Goal: Information Seeking & Learning: Learn about a topic

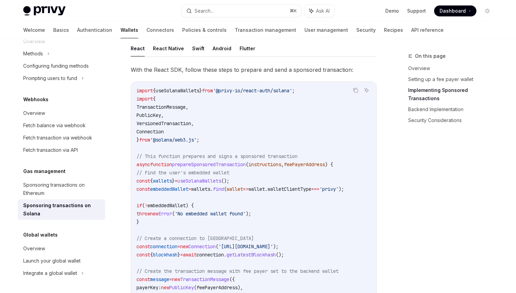
scroll to position [536, 0]
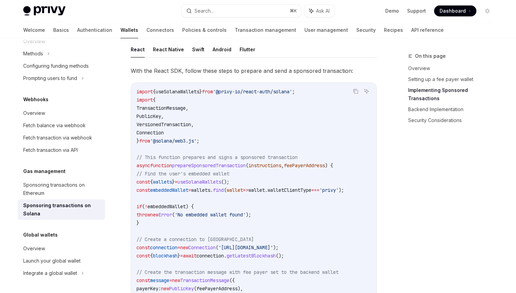
click at [184, 190] on span "embeddedWallet" at bounding box center [169, 190] width 38 height 6
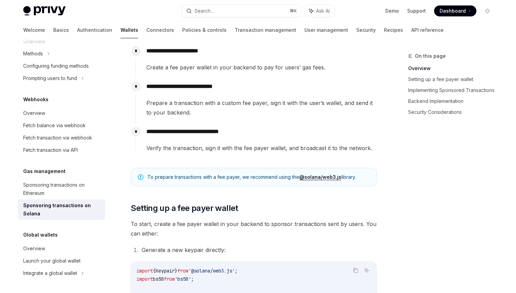
scroll to position [139, 0]
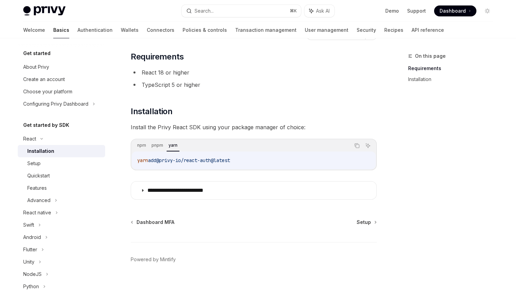
scroll to position [43, 0]
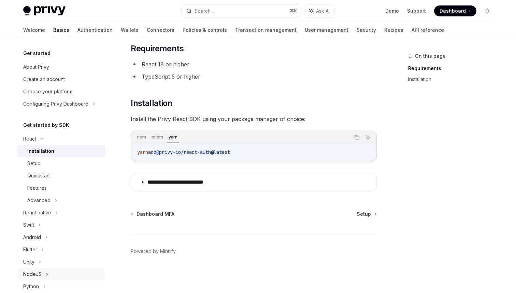
click at [75, 273] on div "NodeJS" at bounding box center [61, 274] width 87 height 12
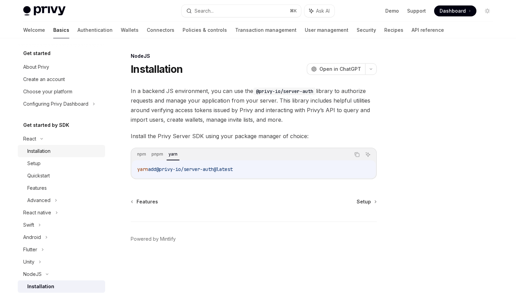
click at [55, 155] on div "Installation" at bounding box center [64, 151] width 74 height 8
type textarea "*"
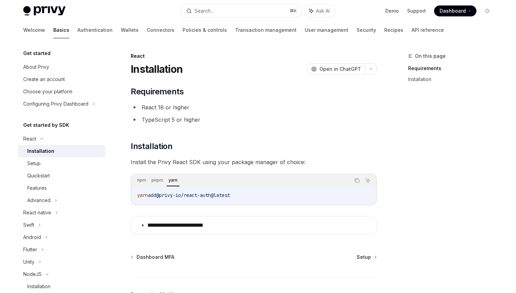
click at [192, 194] on span "@privy-io/react-auth@latest" at bounding box center [193, 195] width 74 height 6
drag, startPoint x: 163, startPoint y: 196, endPoint x: 220, endPoint y: 193, distance: 57.4
click at [220, 193] on span "@privy-io/react-auth@latest" at bounding box center [193, 195] width 74 height 6
copy span "@privy-io/react-auth"
click at [155, 163] on span "Install the Privy React SDK using your package manager of choice:" at bounding box center [254, 162] width 246 height 10
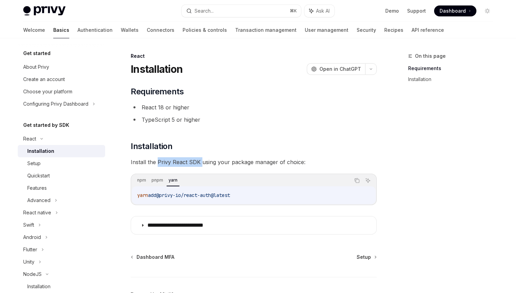
drag, startPoint x: 158, startPoint y: 161, endPoint x: 200, endPoint y: 160, distance: 42.4
click at [200, 160] on span "Install the Privy React SDK using your package manager of choice:" at bounding box center [254, 162] width 246 height 10
copy span "Privy React SDK"
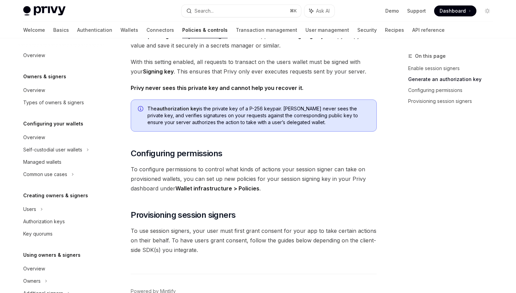
scroll to position [433, 0]
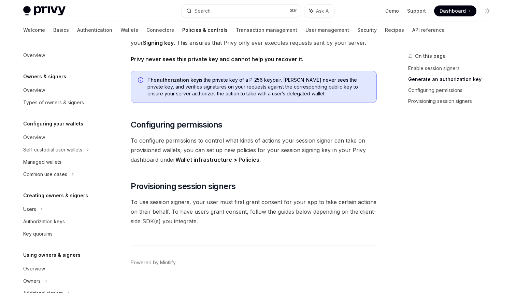
click at [291, 220] on span "To use session signers, your user must first grant consent for your app to take…" at bounding box center [254, 211] width 246 height 29
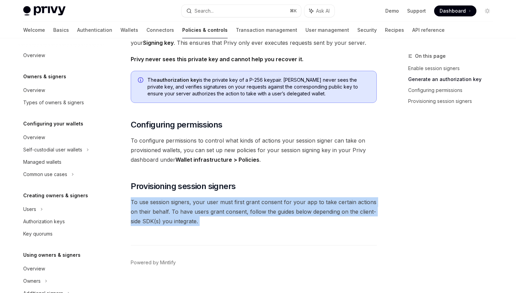
click at [291, 220] on span "To use session signers, your user must first grant consent for your app to take…" at bounding box center [254, 211] width 246 height 29
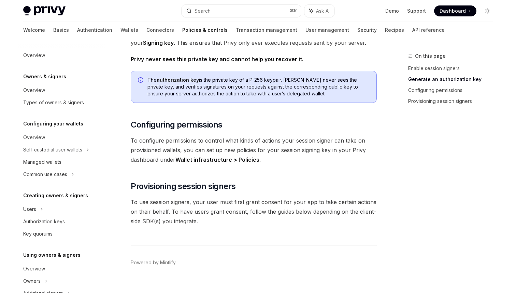
click at [291, 220] on span "To use session signers, your user must first grant consent for your app to take…" at bounding box center [254, 211] width 246 height 29
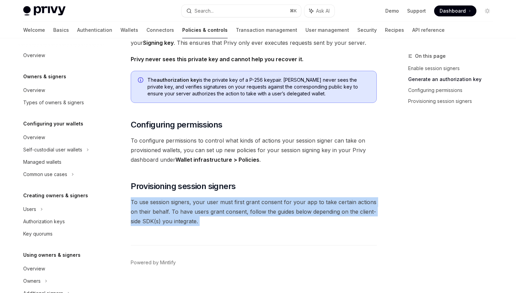
click at [291, 220] on span "To use session signers, your user must first grant consent for your app to take…" at bounding box center [254, 211] width 246 height 29
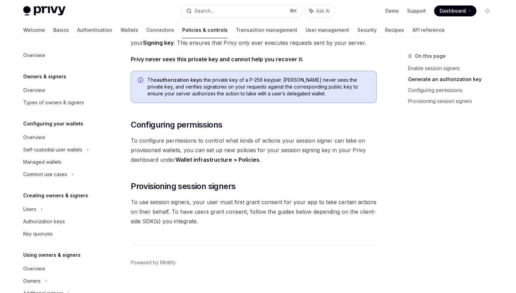
click at [291, 220] on span "To use session signers, your user must first grant consent for your app to take…" at bounding box center [254, 211] width 246 height 29
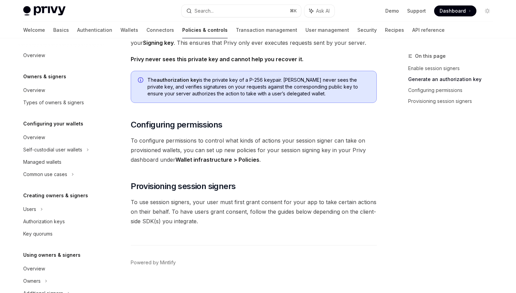
click at [280, 145] on span "To configure permissions to control what kinds of actions your session signer c…" at bounding box center [254, 150] width 246 height 29
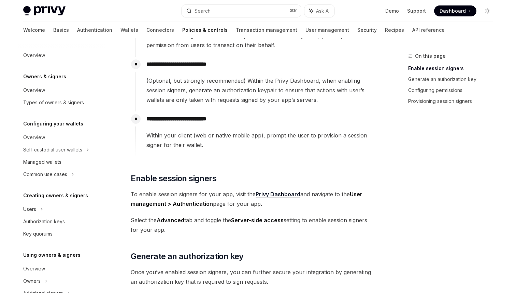
scroll to position [0, 0]
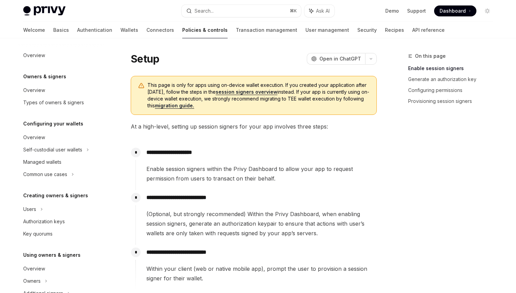
click at [261, 89] on link "session signers overview" at bounding box center [247, 92] width 62 height 6
click at [247, 180] on span "Enable session signers within the Privy Dashboard to allow your app to request …" at bounding box center [261, 173] width 230 height 19
click at [266, 218] on span "(Optional, but strongly recommended) Within the Privy Dashboard, when enabling …" at bounding box center [261, 223] width 230 height 29
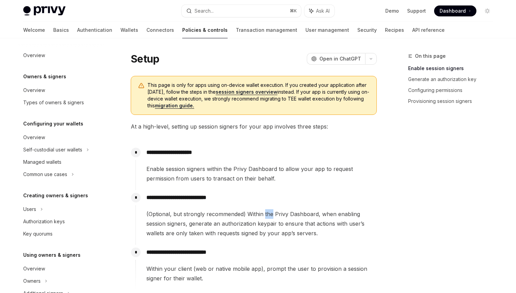
click at [266, 218] on span "(Optional, but strongly recommended) Within the Privy Dashboard, when enabling …" at bounding box center [261, 223] width 230 height 29
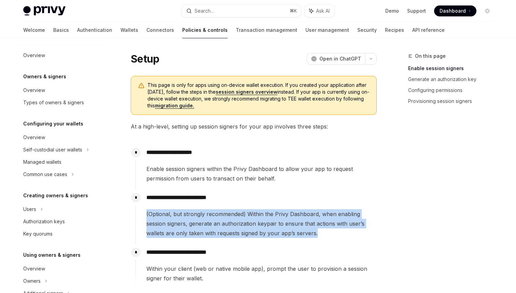
click at [266, 218] on span "(Optional, but strongly recommended) Within the Privy Dashboard, when enabling …" at bounding box center [261, 223] width 230 height 29
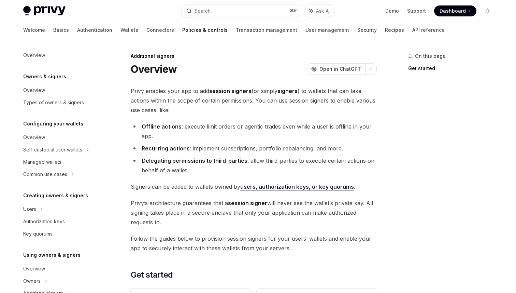
scroll to position [140, 0]
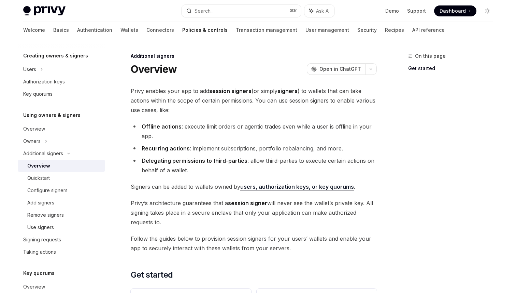
click at [259, 110] on span "Privy enables your app to add session signers (or simply signers ) to wallets t…" at bounding box center [254, 100] width 246 height 29
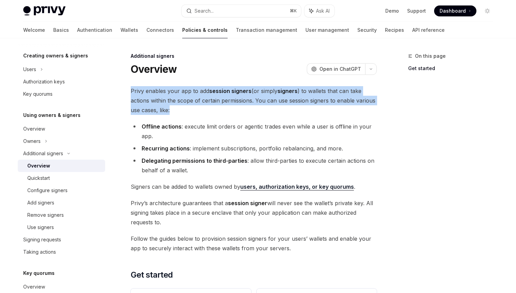
click at [271, 128] on li "Offline actions : execute limit orders or agentic trades even while a user is o…" at bounding box center [254, 131] width 246 height 19
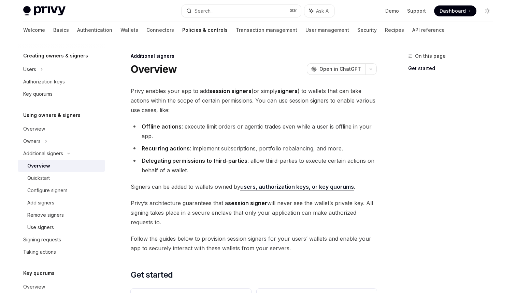
click at [271, 128] on li "Offline actions : execute limit orders or agentic trades even while a user is o…" at bounding box center [254, 131] width 246 height 19
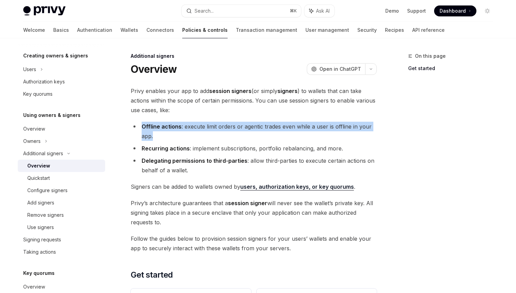
click at [315, 159] on li "Delegating permissions to third-parties : allow third-parties to execute certai…" at bounding box center [254, 165] width 246 height 19
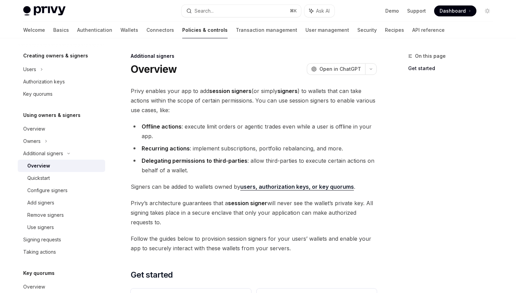
click at [315, 159] on li "Delegating permissions to third-parties : allow third-parties to execute certai…" at bounding box center [254, 165] width 246 height 19
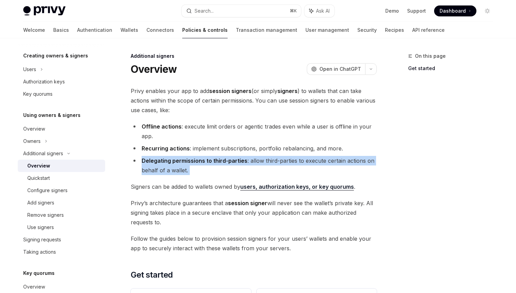
click at [315, 159] on li "Delegating permissions to third-parties : allow third-parties to execute certai…" at bounding box center [254, 165] width 246 height 19
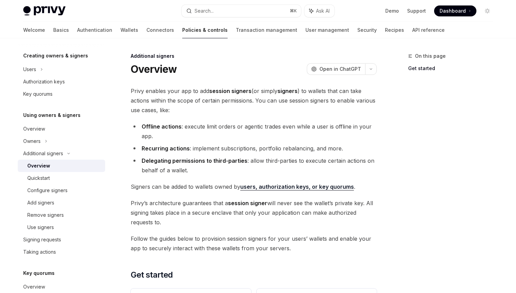
click at [315, 159] on li "Delegating permissions to third-parties : allow third-parties to execute certai…" at bounding box center [254, 165] width 246 height 19
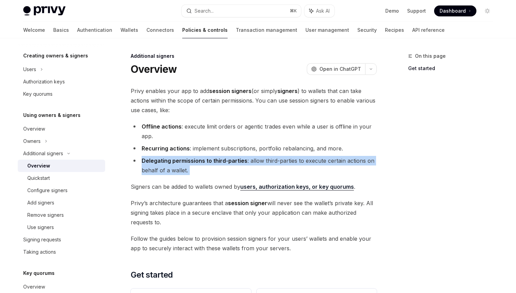
click at [374, 146] on li "Recurring actions : implement subscriptions, portfolio rebalancing, and more." at bounding box center [254, 148] width 246 height 10
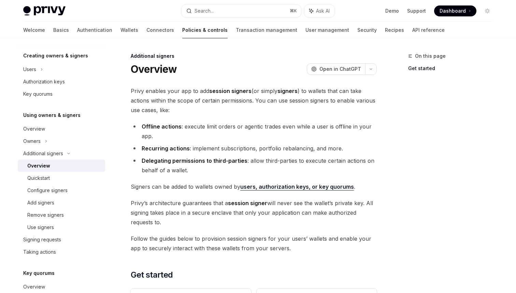
click at [307, 151] on li "Recurring actions : implement subscriptions, portfolio rebalancing, and more." at bounding box center [254, 148] width 246 height 10
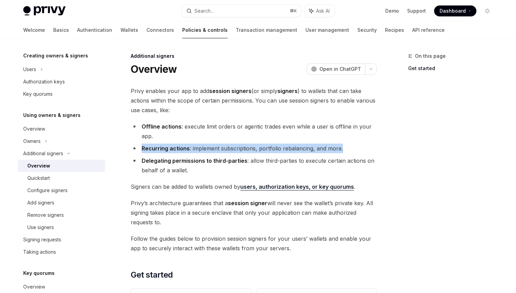
click at [317, 162] on li "Delegating permissions to third-parties : allow third-parties to execute certai…" at bounding box center [254, 165] width 246 height 19
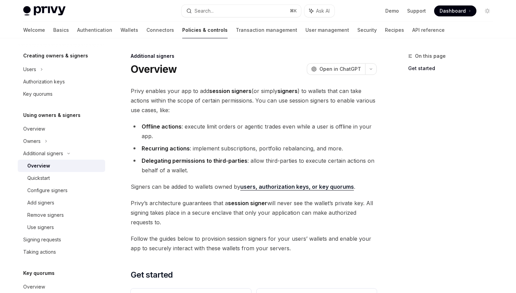
click at [317, 162] on li "Delegating permissions to third-parties : allow third-parties to execute certai…" at bounding box center [254, 165] width 246 height 19
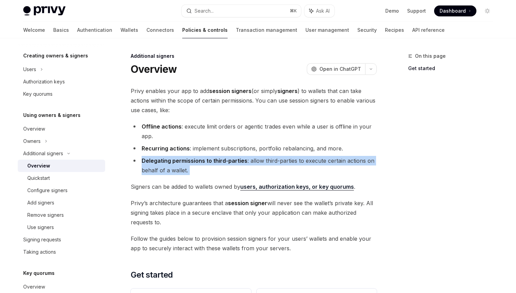
click at [317, 162] on li "Delegating permissions to third-parties : allow third-parties to execute certai…" at bounding box center [254, 165] width 246 height 19
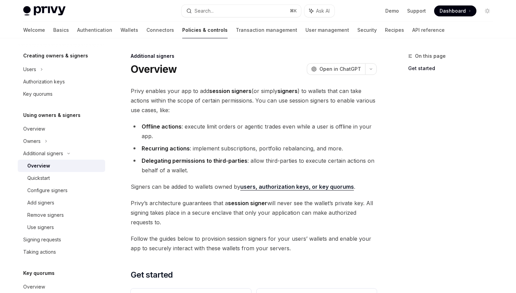
click at [317, 162] on li "Delegating permissions to third-parties : allow third-parties to execute certai…" at bounding box center [254, 165] width 246 height 19
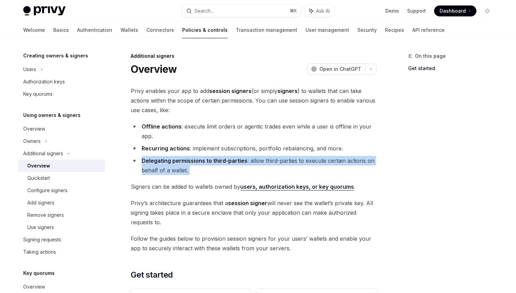
click at [317, 162] on li "Delegating permissions to third-parties : allow third-parties to execute certai…" at bounding box center [254, 165] width 246 height 19
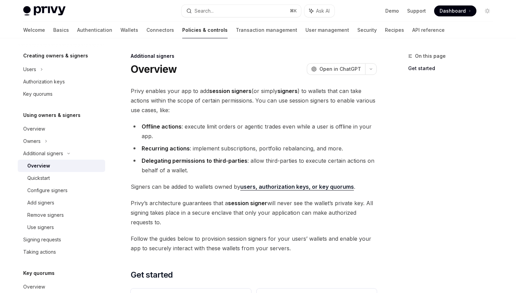
click at [317, 162] on li "Delegating permissions to third-parties : allow third-parties to execute certai…" at bounding box center [254, 165] width 246 height 19
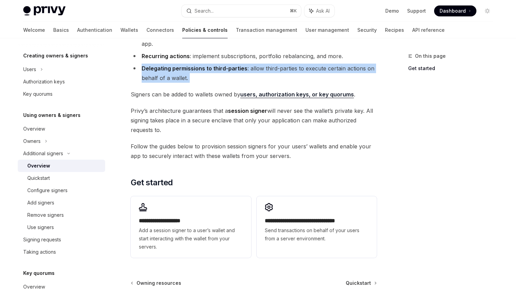
scroll to position [98, 0]
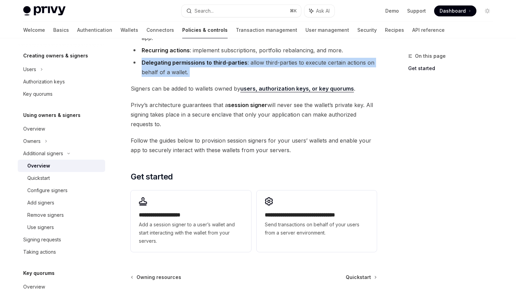
click at [197, 129] on div "**********" at bounding box center [254, 121] width 246 height 266
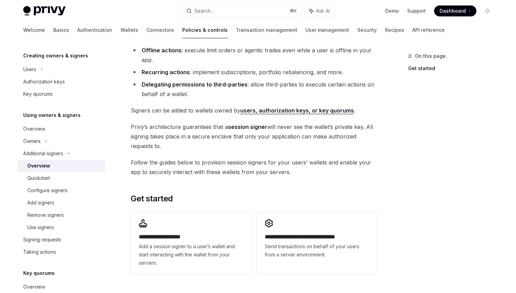
scroll to position [0, 0]
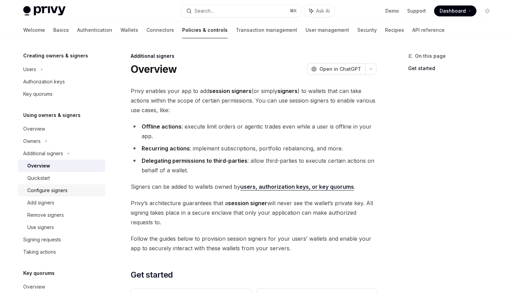
click at [68, 193] on div "Configure signers" at bounding box center [64, 190] width 74 height 8
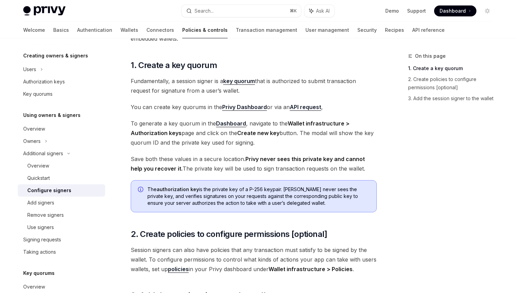
scroll to position [53, 0]
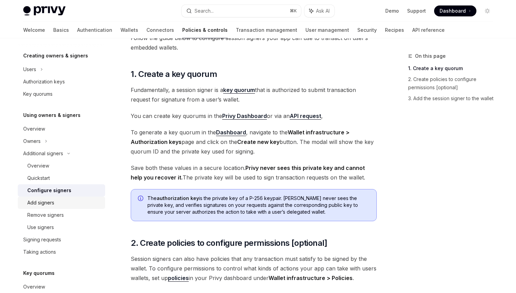
click at [79, 200] on div "Add signers" at bounding box center [64, 202] width 74 height 8
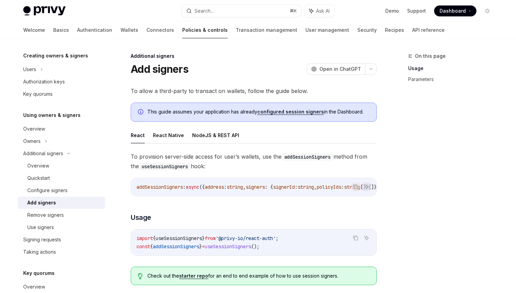
click at [203, 123] on div "**********" at bounding box center [254, 298] width 246 height 424
click at [205, 106] on div "This guide assumes your application has already configured session signers in t…" at bounding box center [254, 111] width 246 height 19
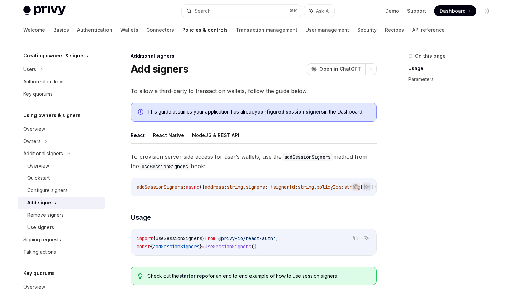
click at [337, 110] on span "This guide assumes your application has already configured session signers in t…" at bounding box center [258, 111] width 222 height 7
click at [293, 113] on link "configured session signers" at bounding box center [290, 112] width 67 height 6
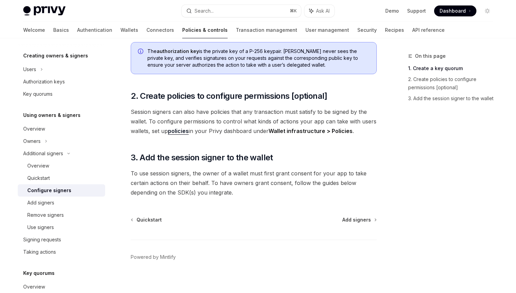
scroll to position [206, 0]
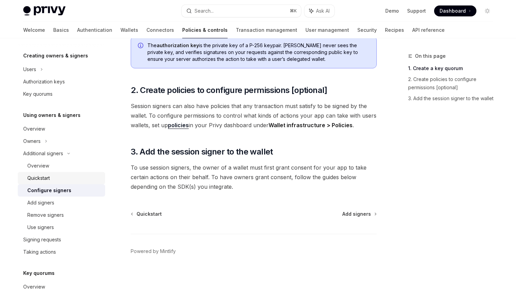
click at [50, 174] on div "Quickstart" at bounding box center [38, 178] width 23 height 8
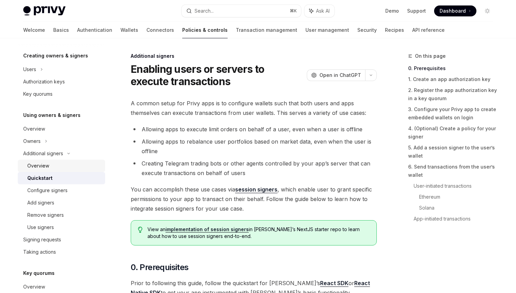
click at [53, 164] on div "Overview" at bounding box center [64, 165] width 74 height 8
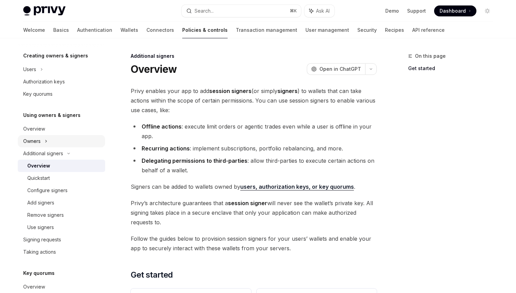
click at [55, 16] on div "Owners" at bounding box center [61, 10] width 87 height 12
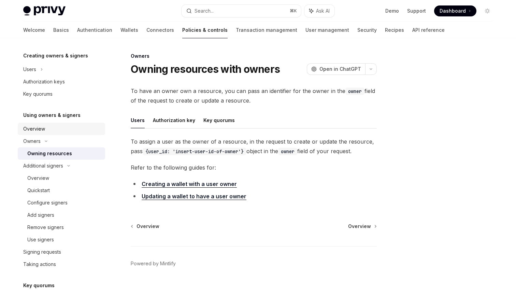
click at [56, 130] on div "Overview" at bounding box center [62, 129] width 78 height 8
type textarea "*"
